Goal: Find contact information: Find contact information

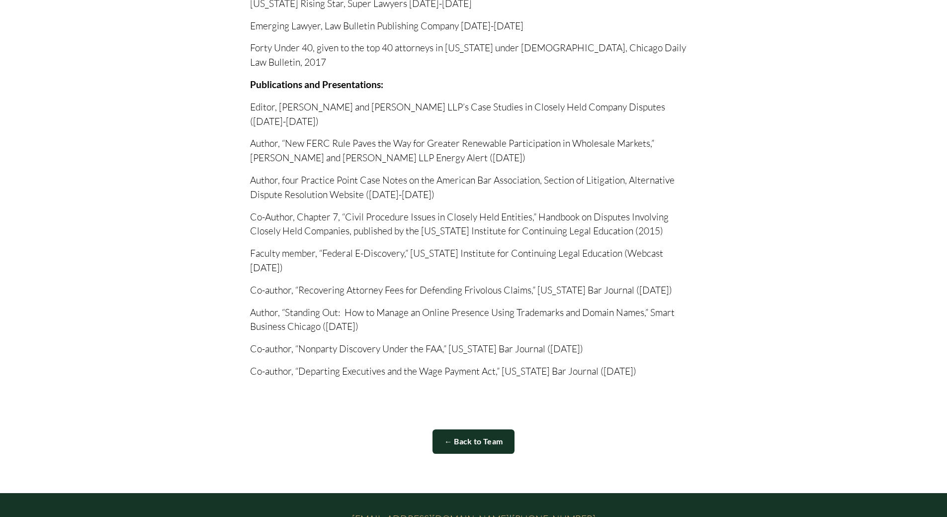
scroll to position [1031, 0]
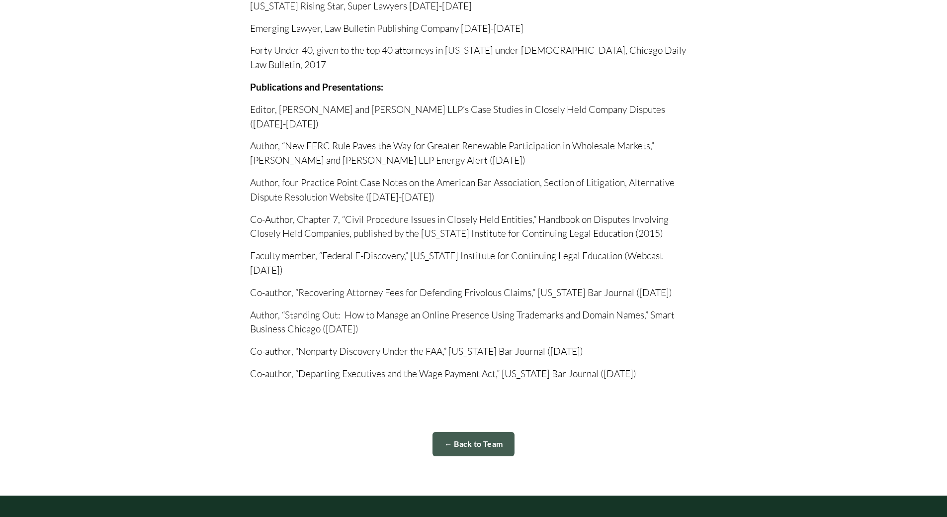
click at [477, 432] on link "← Back to Team" at bounding box center [474, 444] width 83 height 24
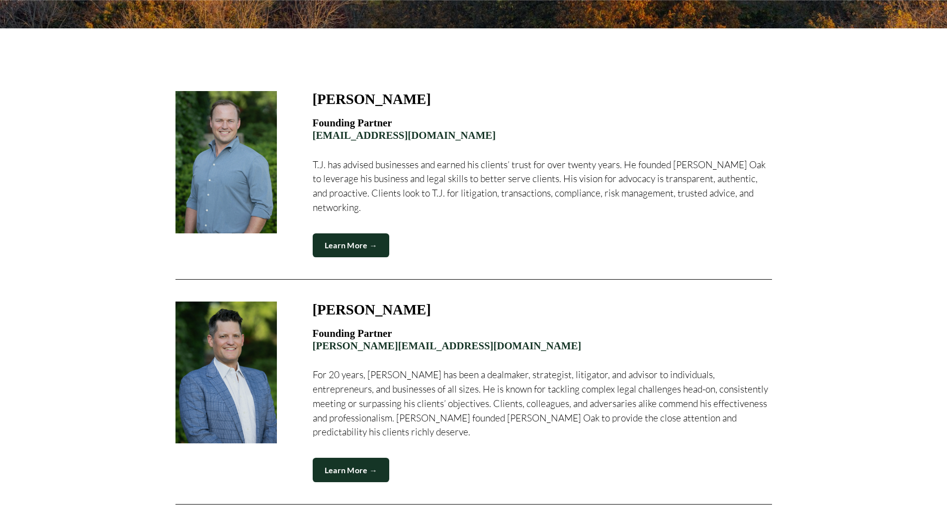
scroll to position [398, 0]
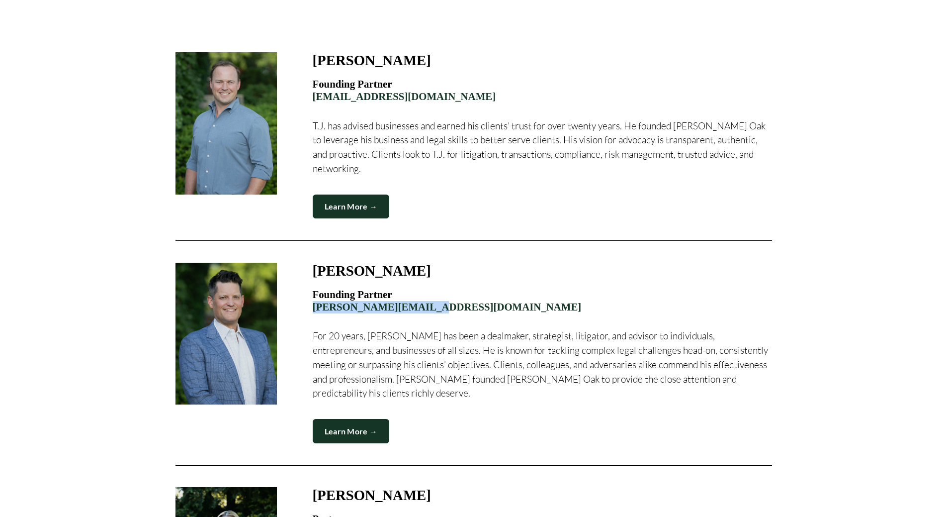
drag, startPoint x: 433, startPoint y: 296, endPoint x: 311, endPoint y: 291, distance: 121.4
click at [311, 291] on figure "John Haarlow, Jr. Founding Partner john@merceroaklaw.com For 20 years, John has…" at bounding box center [474, 353] width 597 height 181
copy link "john@merceroaklaw.com"
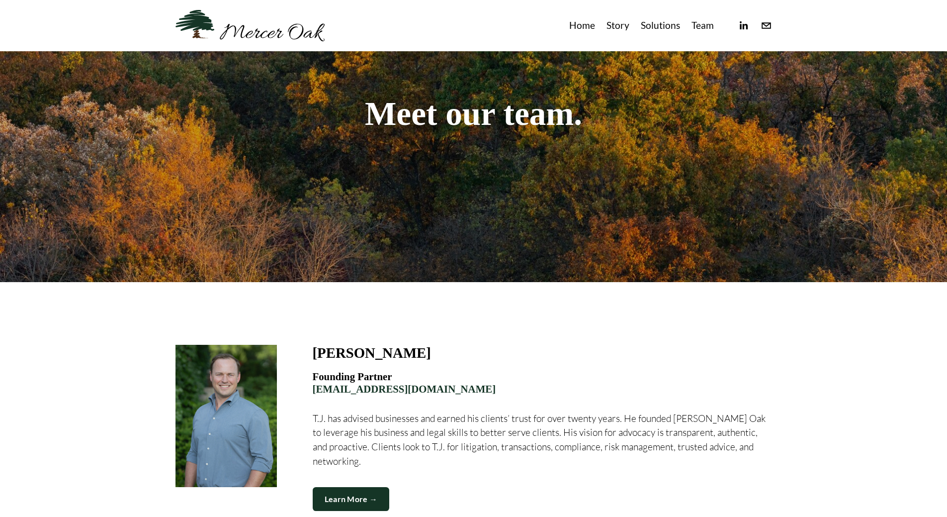
scroll to position [0, 0]
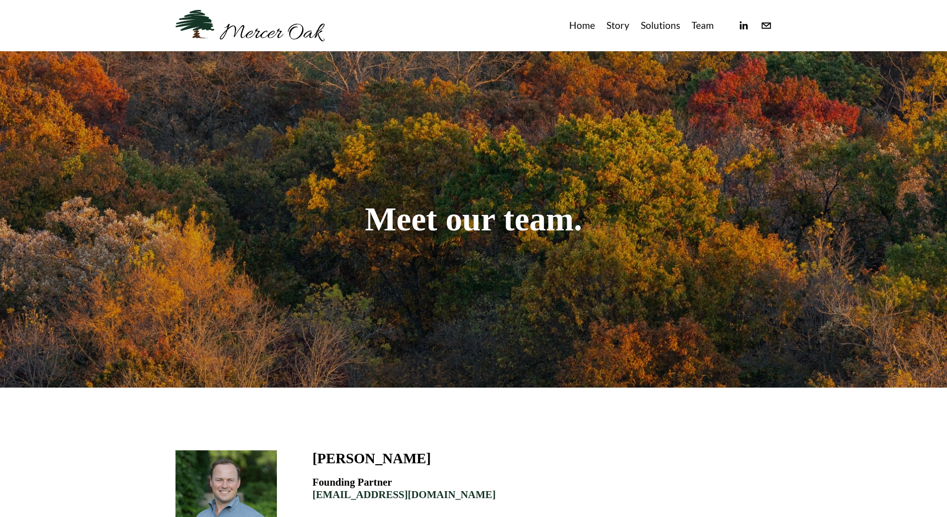
click at [622, 25] on link "Story" at bounding box center [618, 25] width 23 height 16
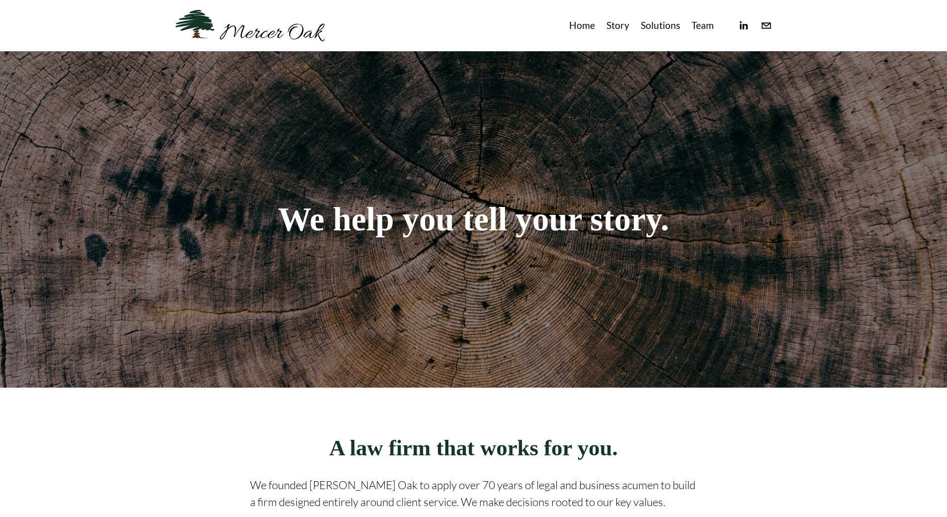
click at [581, 24] on link "Home" at bounding box center [582, 25] width 26 height 16
